Goal: Transaction & Acquisition: Subscribe to service/newsletter

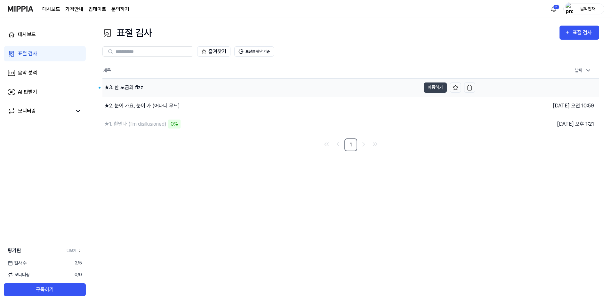
click at [139, 90] on div "★3. 한 모금의 fizz" at bounding box center [123, 88] width 39 height 8
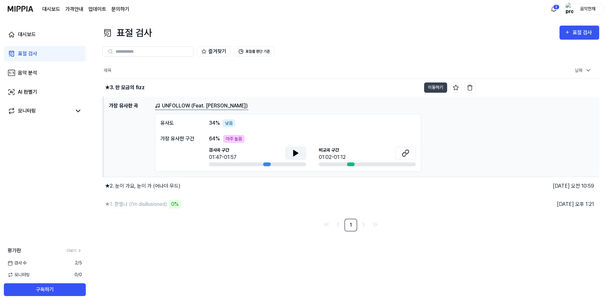
click at [298, 156] on icon at bounding box center [296, 153] width 8 height 8
drag, startPoint x: 411, startPoint y: 156, endPoint x: 368, endPoint y: 178, distance: 48.2
click at [411, 156] on button at bounding box center [405, 153] width 20 height 13
click at [295, 152] on icon at bounding box center [295, 153] width 4 height 6
click at [403, 153] on icon at bounding box center [406, 153] width 8 height 8
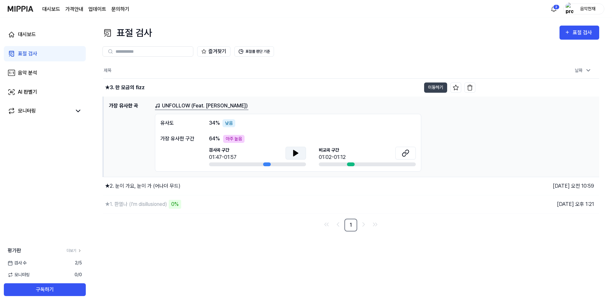
click at [294, 151] on icon at bounding box center [295, 153] width 4 height 6
click at [301, 157] on button at bounding box center [295, 153] width 20 height 13
click at [285, 147] on button at bounding box center [295, 153] width 20 height 13
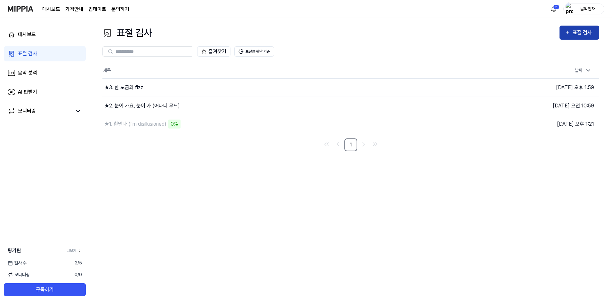
click at [579, 34] on div "표절 검사" at bounding box center [583, 32] width 21 height 8
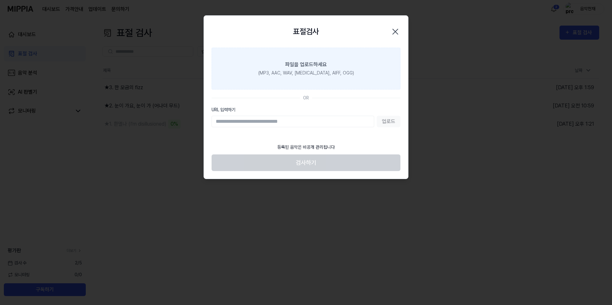
click at [322, 64] on div "파일을 업로드하세요" at bounding box center [306, 65] width 42 height 8
click at [0, 0] on input "파일을 업로드하세요 (MP3, AAC, WAV, [MEDICAL_DATA], AIFF, OGG)" at bounding box center [0, 0] width 0 height 0
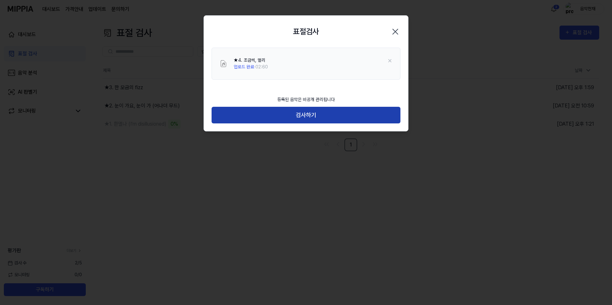
click at [322, 108] on button "검사하기" at bounding box center [306, 115] width 189 height 17
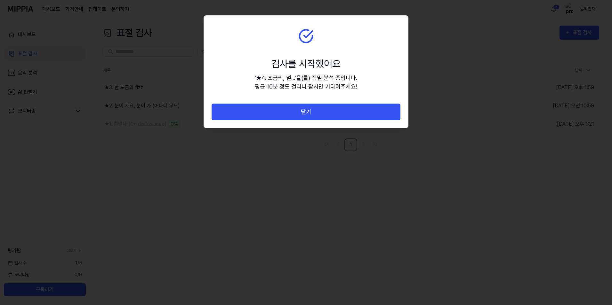
click at [322, 108] on button "닫기" at bounding box center [306, 112] width 189 height 17
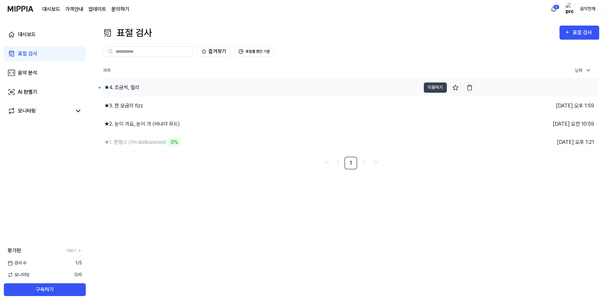
click at [132, 90] on div "★4. 조금씩, 멀리" at bounding box center [121, 88] width 35 height 8
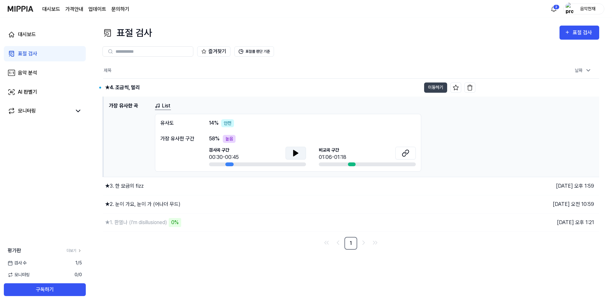
click at [298, 151] on icon at bounding box center [296, 153] width 8 height 8
click at [404, 153] on icon at bounding box center [406, 153] width 8 height 8
click at [305, 148] on button at bounding box center [295, 153] width 20 height 13
click at [302, 154] on button at bounding box center [295, 153] width 20 height 13
click at [293, 158] on button at bounding box center [295, 153] width 20 height 13
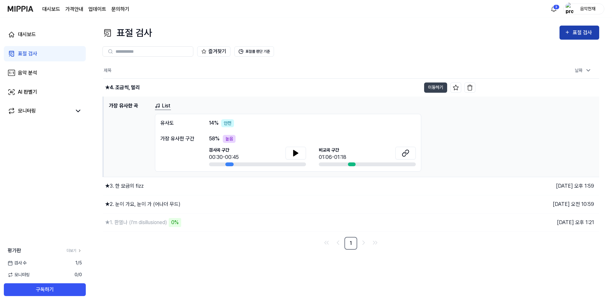
click at [573, 28] on button "표절 검사" at bounding box center [579, 33] width 40 height 14
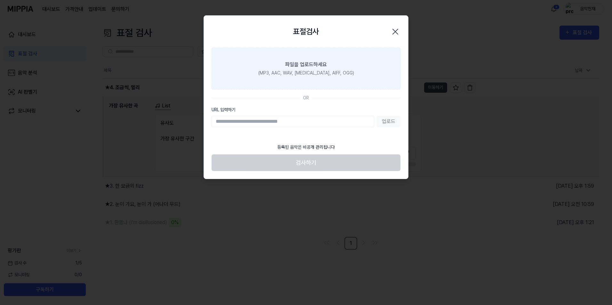
click at [305, 71] on div "(MP3, AAC, WAV, [MEDICAL_DATA], AIFF, OGG)" at bounding box center [306, 73] width 96 height 7
click at [0, 0] on input "파일을 업로드하세요 (MP3, AAC, WAV, [MEDICAL_DATA], AIFF, OGG)" at bounding box center [0, 0] width 0 height 0
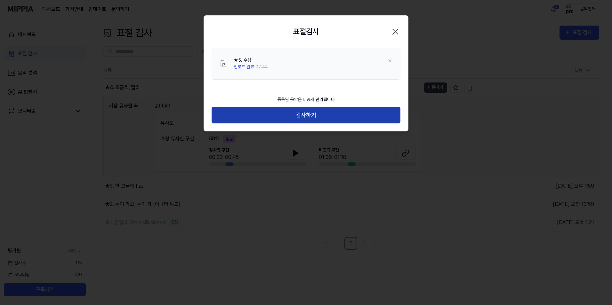
click at [284, 109] on button "검사하기" at bounding box center [306, 115] width 189 height 17
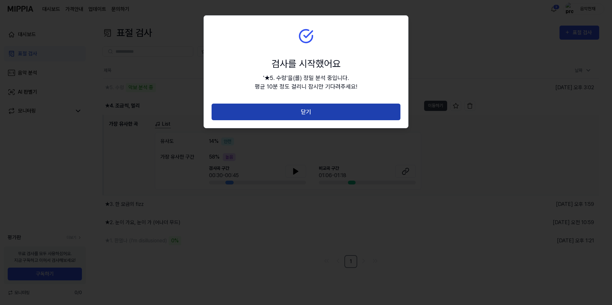
click at [279, 110] on button "닫기" at bounding box center [306, 112] width 189 height 17
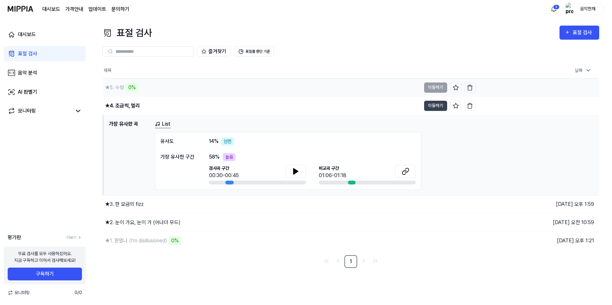
click at [122, 89] on div "★5. 수렁" at bounding box center [114, 88] width 19 height 8
click at [161, 242] on div "★1. 환멸나 (I'm disillusioned)" at bounding box center [136, 241] width 62 height 8
click at [133, 85] on div "★5. 수렁" at bounding box center [262, 88] width 318 height 18
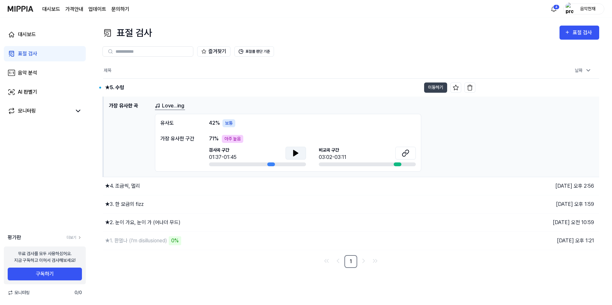
click at [295, 150] on icon at bounding box center [296, 153] width 8 height 8
click at [300, 153] on button at bounding box center [295, 153] width 20 height 13
click at [408, 154] on icon at bounding box center [406, 153] width 8 height 8
click at [294, 152] on icon at bounding box center [295, 153] width 4 height 6
click at [300, 149] on button at bounding box center [295, 153] width 20 height 13
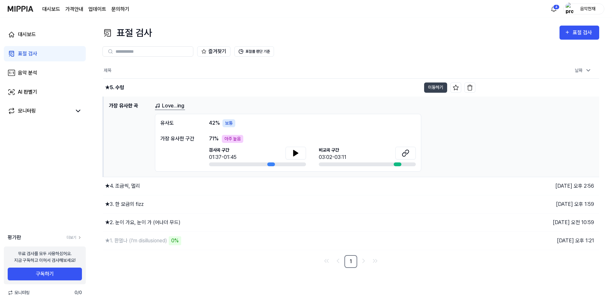
click at [289, 68] on th "제목" at bounding box center [289, 70] width 372 height 15
click at [264, 50] on button "표절률 판단 기준" at bounding box center [254, 51] width 40 height 10
click at [267, 52] on button "표절률 판단 기준" at bounding box center [254, 51] width 40 height 10
click at [261, 54] on button "표절률 판단 기준" at bounding box center [254, 51] width 40 height 10
click at [314, 78] on th "제목" at bounding box center [289, 70] width 372 height 15
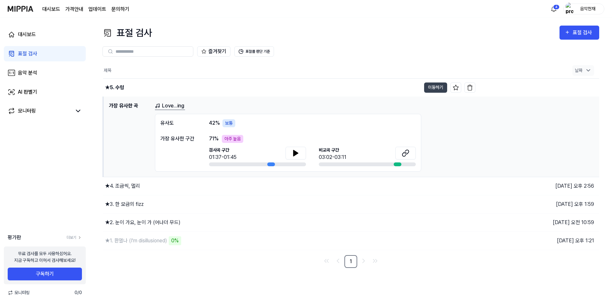
click at [586, 70] on icon at bounding box center [588, 70] width 6 height 6
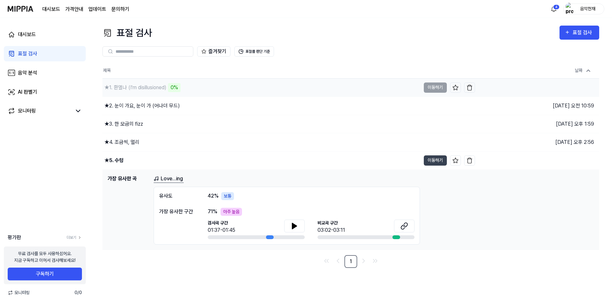
click at [143, 87] on div "★1. 환멸나 (I'm disillusioned)" at bounding box center [135, 88] width 62 height 8
click at [176, 212] on div "가장 유사한 구간" at bounding box center [177, 212] width 36 height 8
click at [168, 195] on div "유사도" at bounding box center [177, 196] width 36 height 8
click at [121, 162] on div "★5. 수렁" at bounding box center [113, 161] width 19 height 8
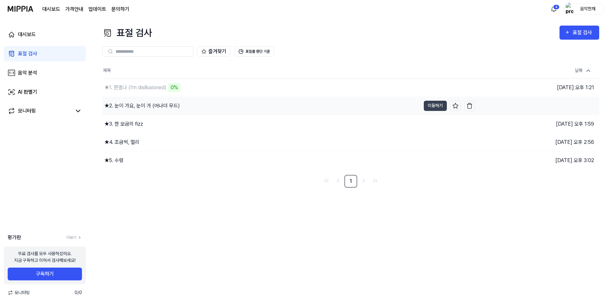
click at [160, 108] on div "★2. 눈이 가요, 눈이 가 (어나더 무드)" at bounding box center [142, 106] width 76 height 8
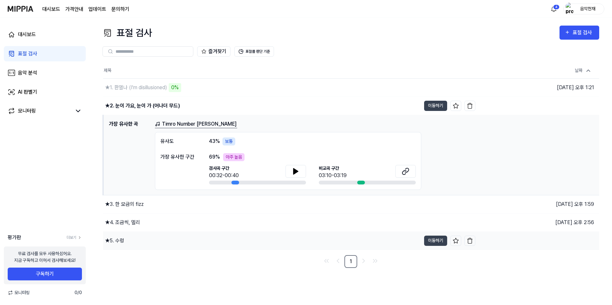
click at [121, 240] on div "★5. 수렁" at bounding box center [114, 241] width 19 height 8
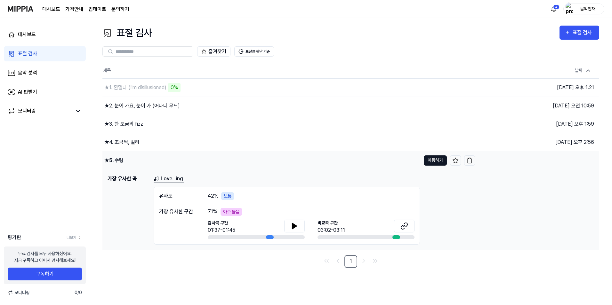
click at [437, 162] on button "이동하기" at bounding box center [435, 161] width 23 height 10
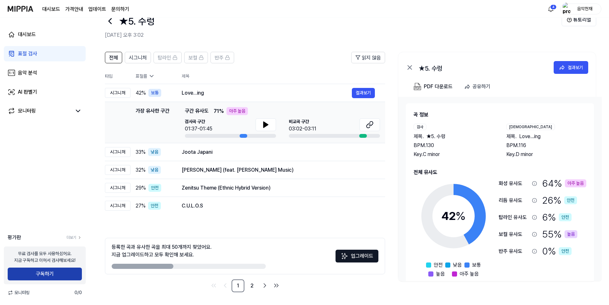
click at [67, 274] on button "구독하기" at bounding box center [45, 274] width 74 height 13
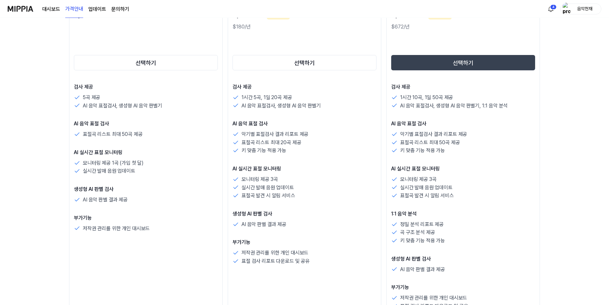
scroll to position [128, 0]
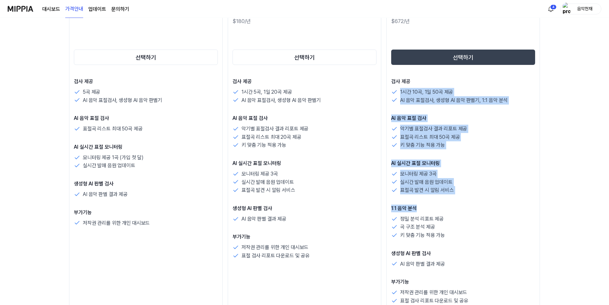
drag, startPoint x: 430, startPoint y: 79, endPoint x: 485, endPoint y: 214, distance: 145.4
click at [485, 214] on div "검사 제공 1시간 10곡, 1일 50곡 제공 AI 음악 표절검사, 생성형 AI 음악 판별기, 1:1 음악 분석 AI 음악 표절 검사 악기별 표…" at bounding box center [463, 196] width 144 height 236
drag, startPoint x: 485, startPoint y: 214, endPoint x: 485, endPoint y: 203, distance: 11.5
click at [485, 214] on div "1:1 음악 분석 정밀 분석 리포트 제공 곡 구조 분석 제공 키 맞춤 기능 적용 가능" at bounding box center [463, 222] width 144 height 35
drag, startPoint x: 423, startPoint y: 90, endPoint x: 487, endPoint y: 242, distance: 164.8
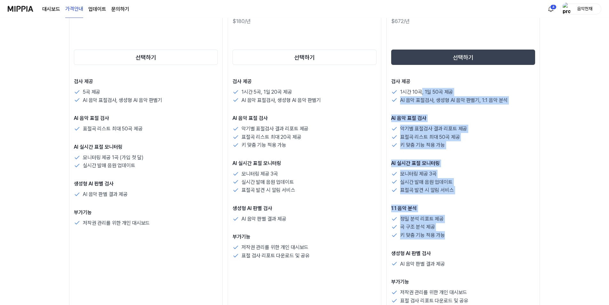
click at [487, 242] on div "검사 제공 1시간 10곡, 1일 50곡 제공 AI 음악 표절검사, 생성형 AI 음악 판별기, 1:1 음악 분석 AI 음악 표절 검사 악기별 표…" at bounding box center [463, 196] width 144 height 236
drag, startPoint x: 425, startPoint y: 67, endPoint x: 501, endPoint y: 215, distance: 166.5
click at [501, 215] on div "프리미엄 $56 /월 30% 할인 $672/년 선택하기 검사 제공 1시간 10곡, 1일 50곡 제공 AI 음악 표절검사, 생성형 AI 음악 판…" at bounding box center [464, 148] width 154 height 342
click at [501, 215] on div "정밀 분석 리포트 제공" at bounding box center [463, 219] width 144 height 8
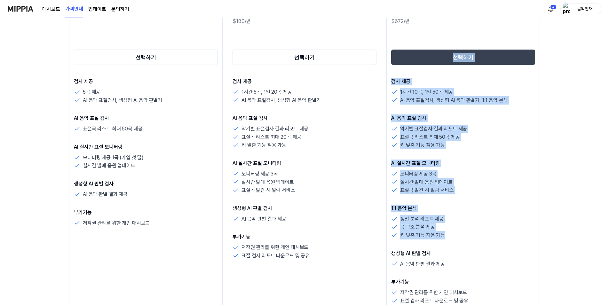
drag, startPoint x: 495, startPoint y: 235, endPoint x: 477, endPoint y: 248, distance: 22.0
click at [477, 248] on div "검사 제공 1시간 10곡, 1일 50곡 제공 AI 음악 표절검사, 생성형 AI 음악 판별기, 1:1 음악 분석 AI 음악 표절 검사 악기별 표…" at bounding box center [463, 196] width 144 height 236
click at [478, 248] on div "검사 제공 1시간 10곡, 1일 50곡 제공 AI 음악 표절검사, 생성형 AI 음악 판별기, 1:1 음악 분석 AI 음악 표절 검사 악기별 표…" at bounding box center [463, 196] width 144 height 236
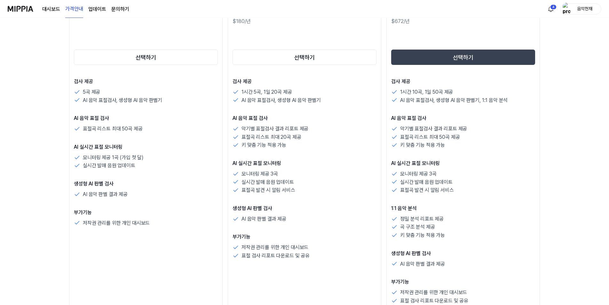
click at [477, 229] on div "곡 구조 분석 제공" at bounding box center [463, 227] width 144 height 8
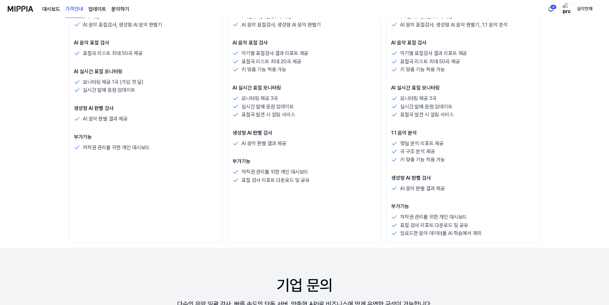
scroll to position [192, 0]
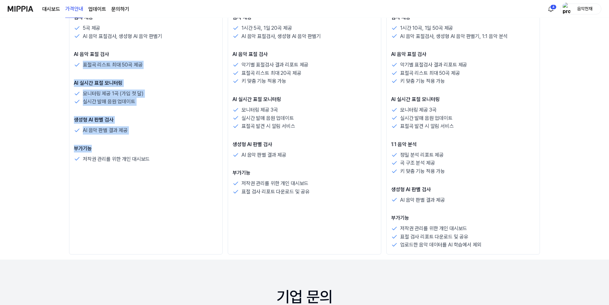
drag, startPoint x: 124, startPoint y: 55, endPoint x: 166, endPoint y: 151, distance: 104.9
click at [166, 151] on div "검사 제공 5곡 제공 AI 음악 표절검사, 생성형 AI 음악 판별기 AI 음악 표절 검사 표절곡 리스트 최대 50곡 제공 AI 실시간 표절 모…" at bounding box center [146, 88] width 144 height 149
click at [166, 151] on p "부가기능" at bounding box center [146, 149] width 144 height 8
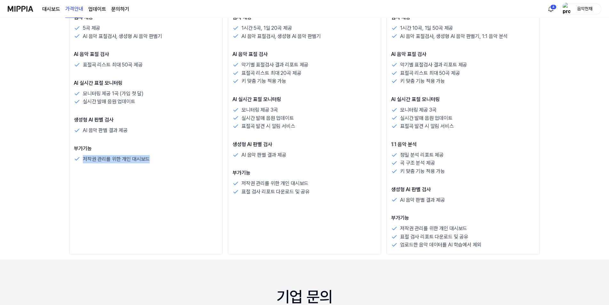
drag, startPoint x: 167, startPoint y: 156, endPoint x: 154, endPoint y: 148, distance: 16.2
click at [154, 148] on div "부가기능 저작권 관리를 위한 개인 대시보드" at bounding box center [146, 154] width 144 height 19
click at [154, 148] on p "부가기능" at bounding box center [146, 149] width 144 height 8
drag, startPoint x: 163, startPoint y: 157, endPoint x: 195, endPoint y: 159, distance: 32.0
click at [194, 158] on div "저작권 관리를 위한 개인 대시보드" at bounding box center [146, 159] width 144 height 8
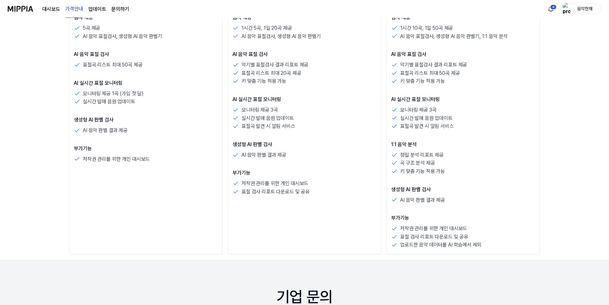
click at [196, 159] on div "저작권 관리를 위한 개인 대시보드" at bounding box center [146, 159] width 144 height 8
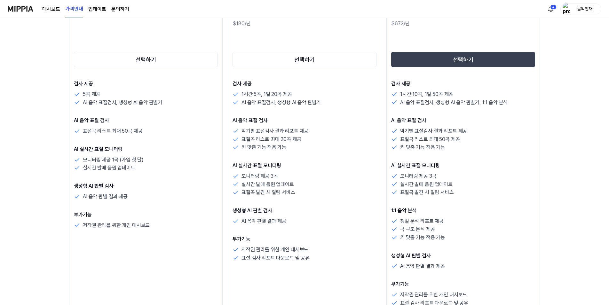
scroll to position [160, 0]
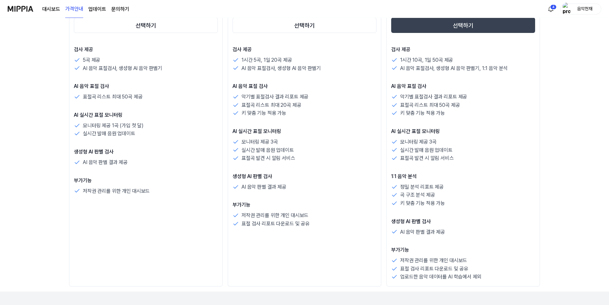
drag, startPoint x: 323, startPoint y: 228, endPoint x: 371, endPoint y: 243, distance: 50.3
click at [371, 243] on div "스탠다드 $15 /월 20% 할인 $180/년 선택하기 검사 제공 1시간 5곡, 1일 20곡 제공 AI 음악 표절검사, 생성형 AI 음악 판별…" at bounding box center [305, 116] width 154 height 342
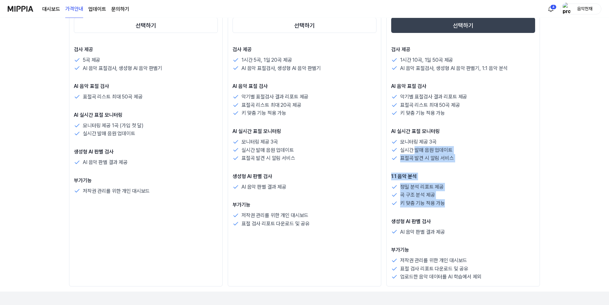
drag, startPoint x: 415, startPoint y: 149, endPoint x: 461, endPoint y: 214, distance: 79.1
click at [461, 214] on div "검사 제공 1시간 10곡, 1일 50곡 제공 AI 음악 표절검사, 생성형 AI 음악 판별기, 1:1 음악 분석 AI 음악 표절 검사 악기별 표…" at bounding box center [463, 164] width 144 height 236
click at [461, 215] on div "검사 제공 1시간 10곡, 1일 50곡 제공 AI 음악 표절검사, 생성형 AI 음악 판별기, 1:1 음악 분석 AI 음악 표절 검사 악기별 표…" at bounding box center [463, 164] width 144 height 236
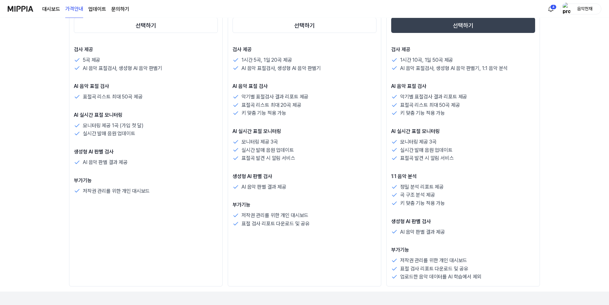
scroll to position [0, 0]
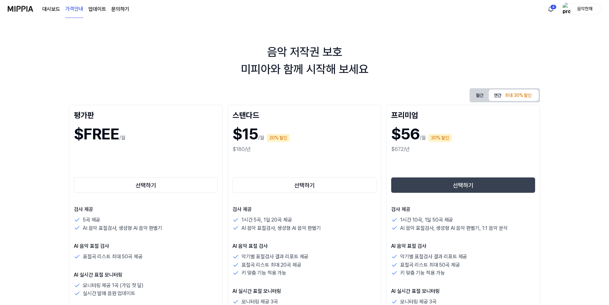
click at [403, 130] on h1 "$56" at bounding box center [405, 134] width 28 height 23
drag, startPoint x: 403, startPoint y: 130, endPoint x: 447, endPoint y: 41, distance: 99.6
click at [447, 41] on div "음악 저작권 보호 미피아와 함께 시작해 보세요 월간 연간 최대 30% 할인 평가판 $FREE /월 선택하기 검사 제공 5곡 제공 AI 음악 표…" at bounding box center [304, 161] width 609 height 287
click at [477, 94] on button "월간" at bounding box center [480, 96] width 18 height 12
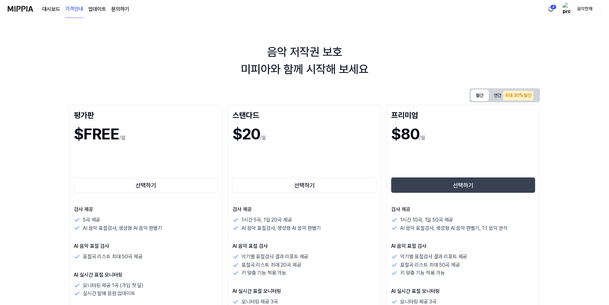
click at [500, 94] on button "연간 최대 30% 할인" at bounding box center [514, 95] width 50 height 13
